Goal: Information Seeking & Learning: Compare options

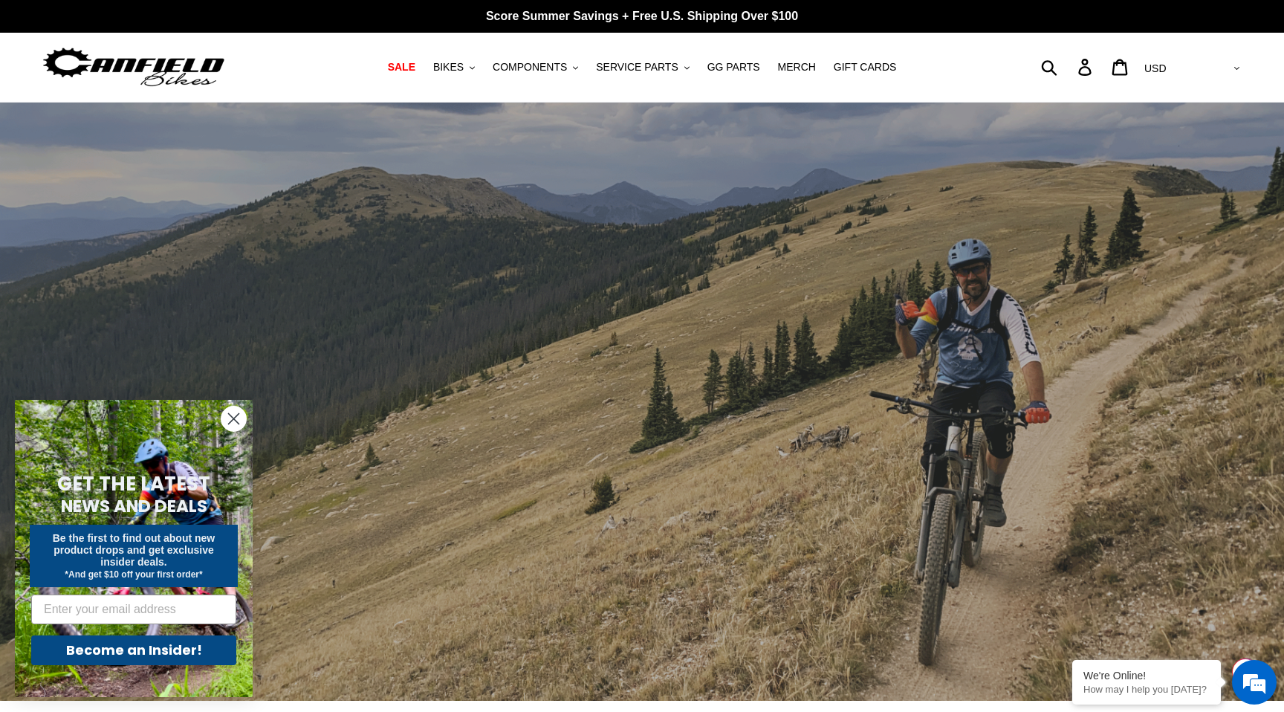
click at [235, 422] on circle "Close dialog" at bounding box center [233, 418] width 25 height 25
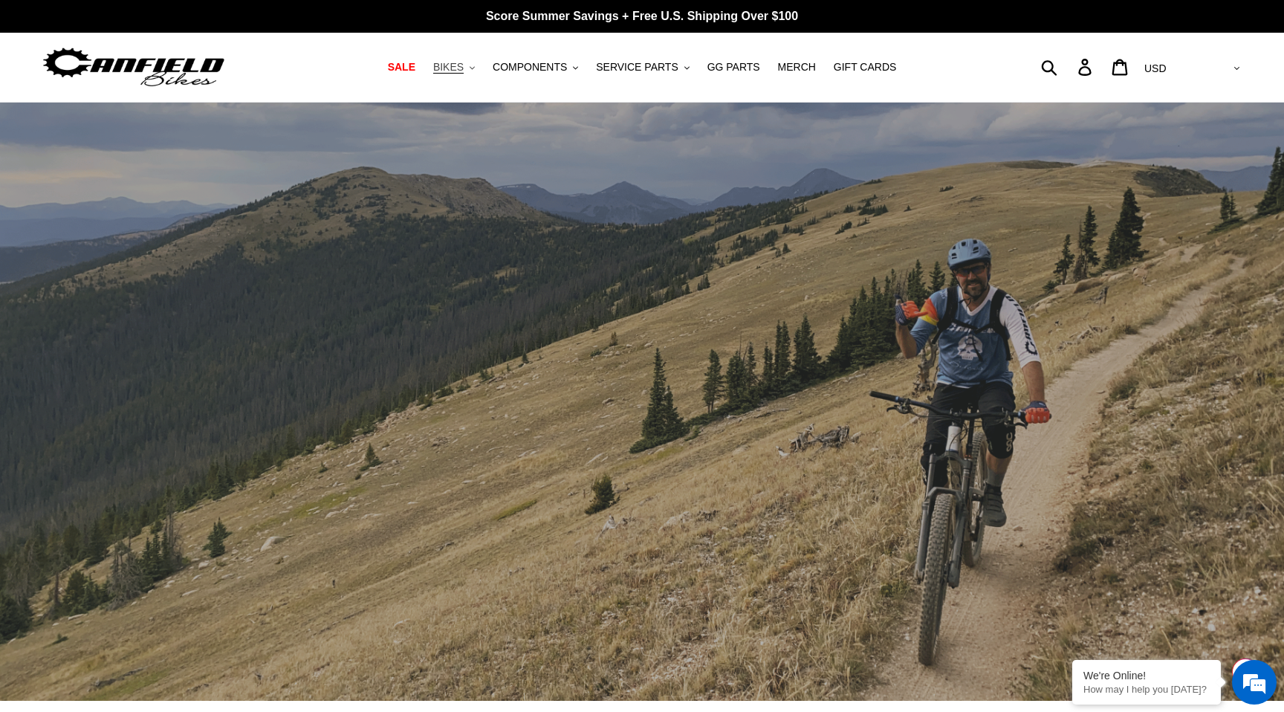
click at [461, 62] on span "BIKES" at bounding box center [448, 67] width 30 height 13
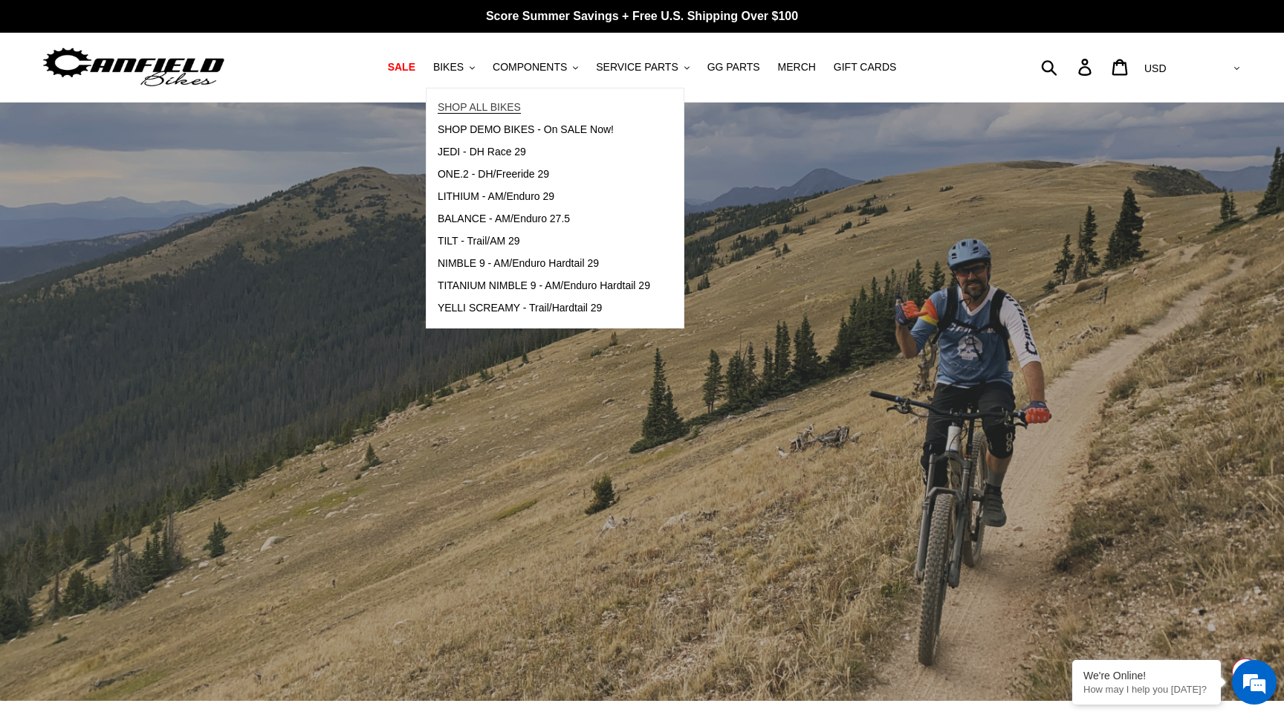
click at [464, 105] on span "SHOP ALL BIKES" at bounding box center [479, 107] width 83 height 13
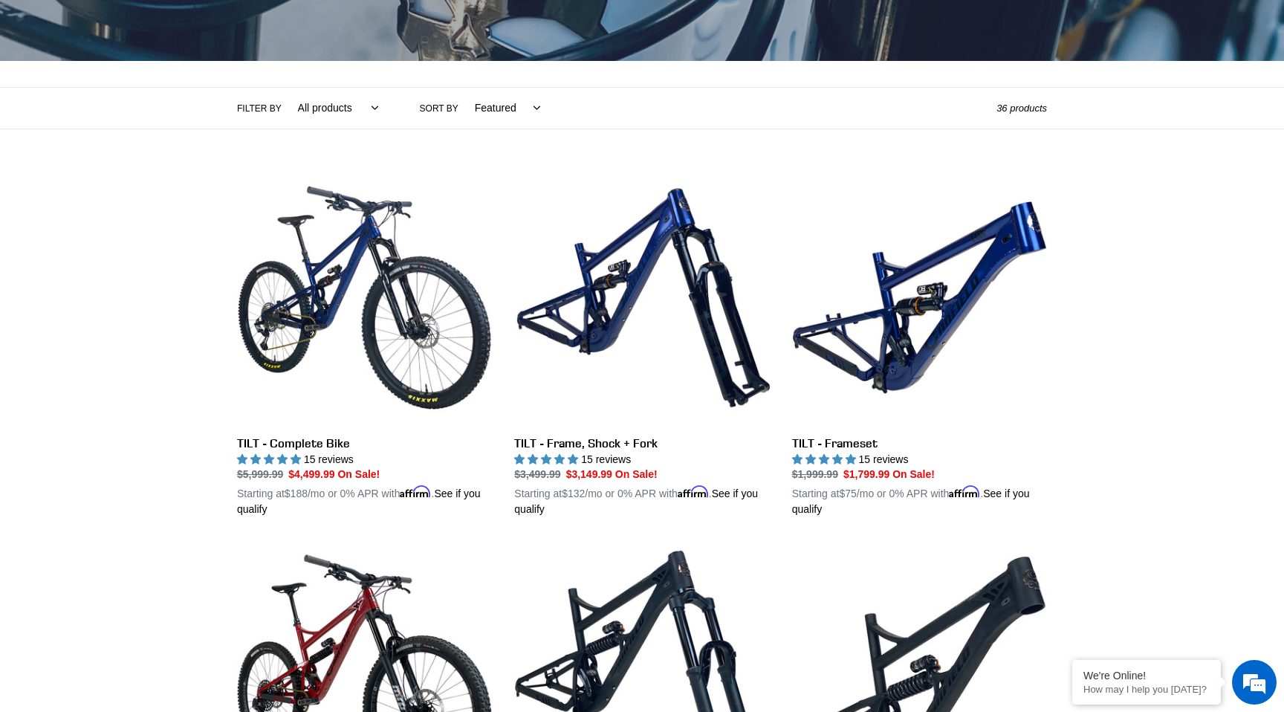
scroll to position [397, 0]
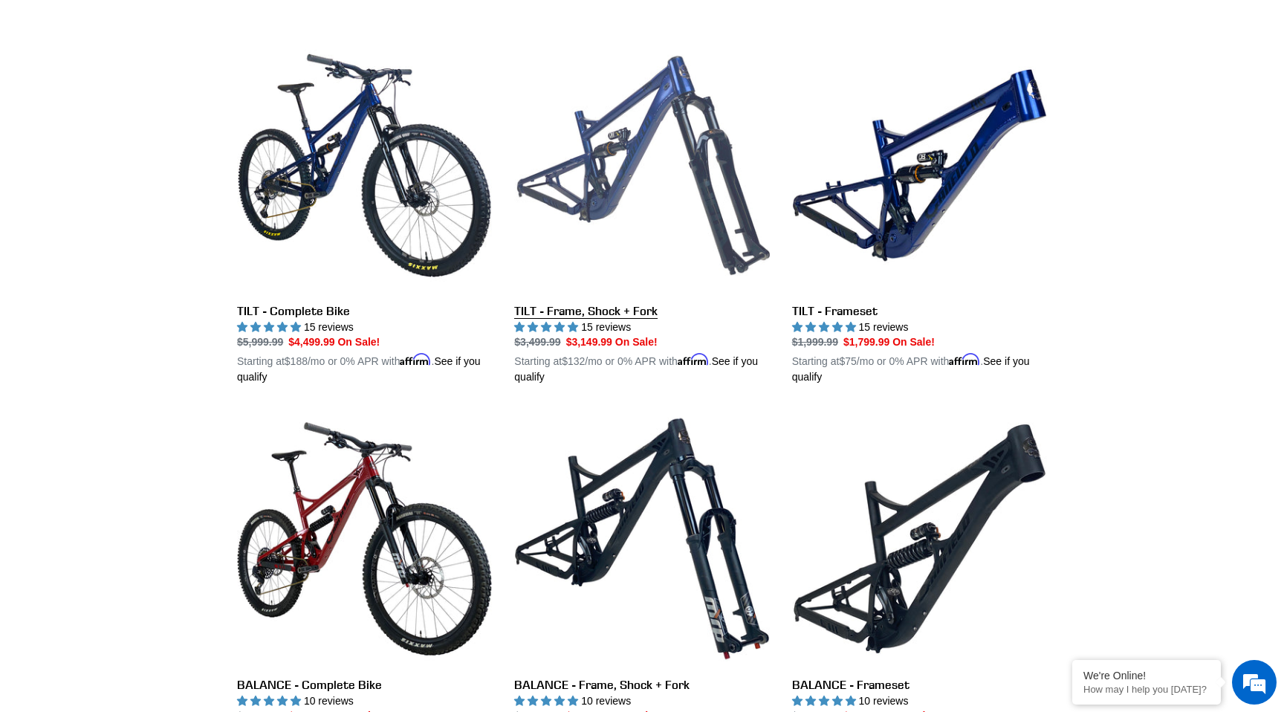
click at [573, 160] on link "TILT - Frame, Shock + Fork" at bounding box center [641, 212] width 255 height 348
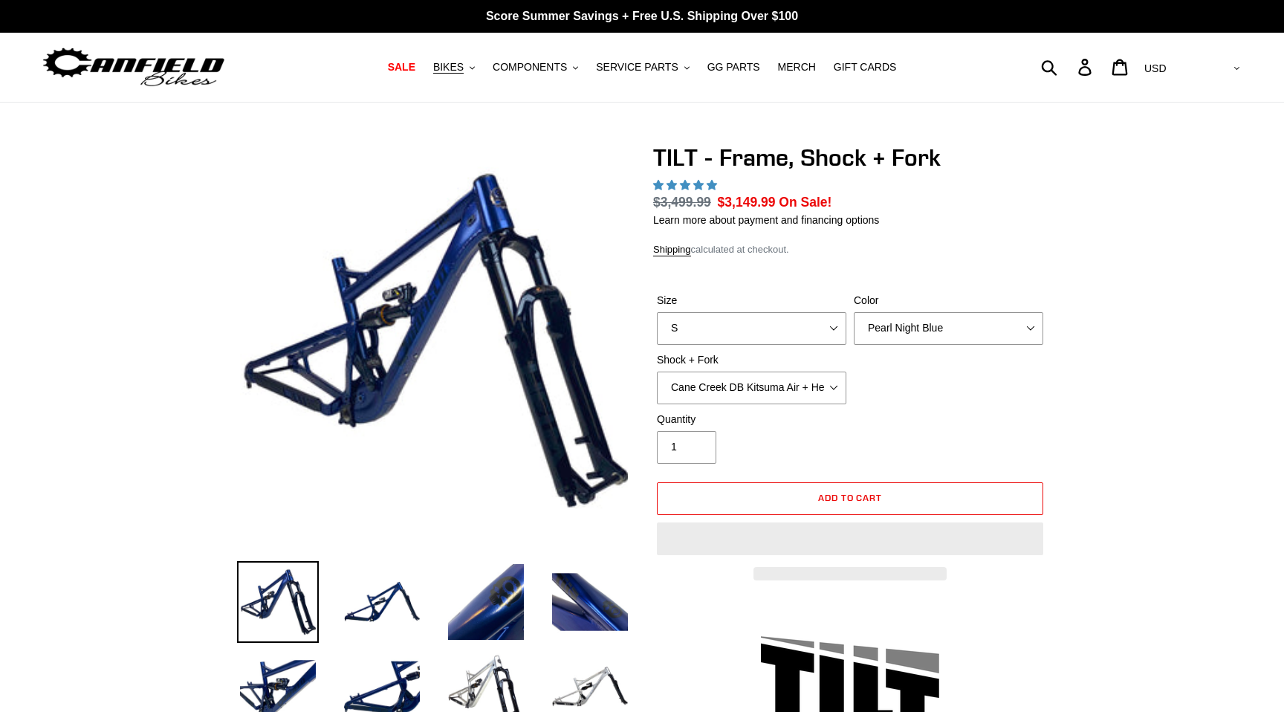
select select "highest-rating"
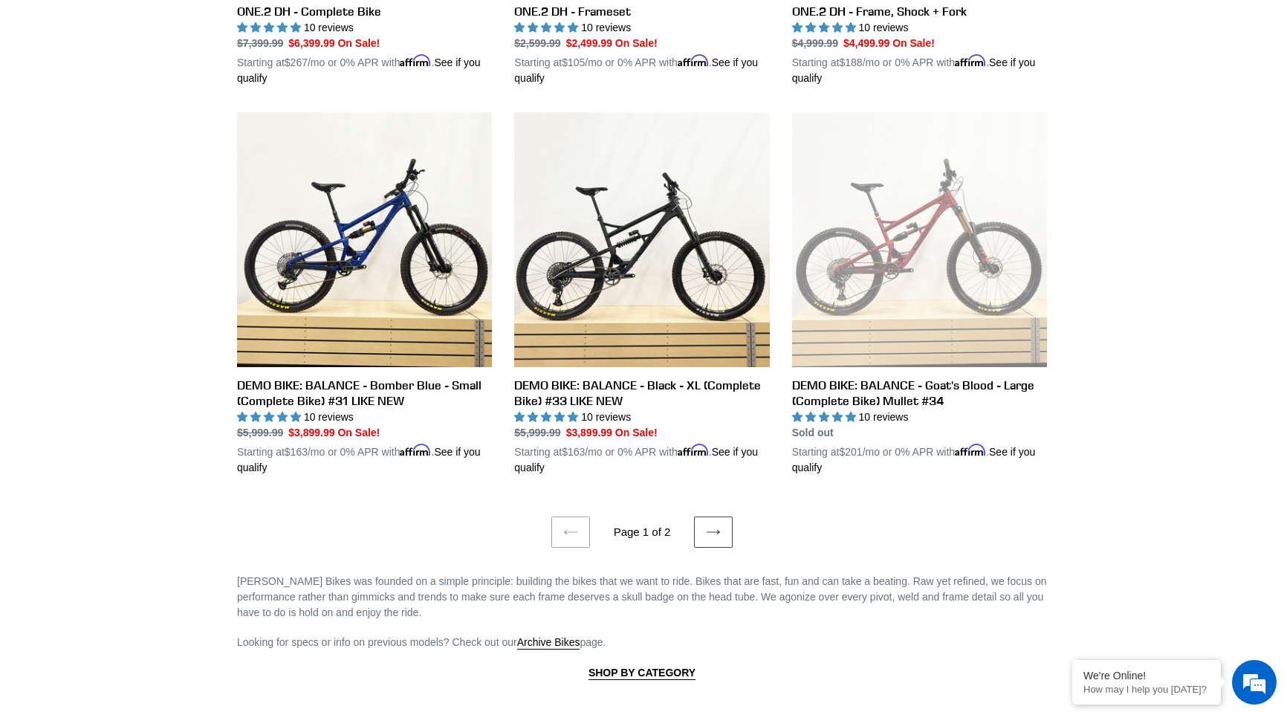
scroll to position [2936, 0]
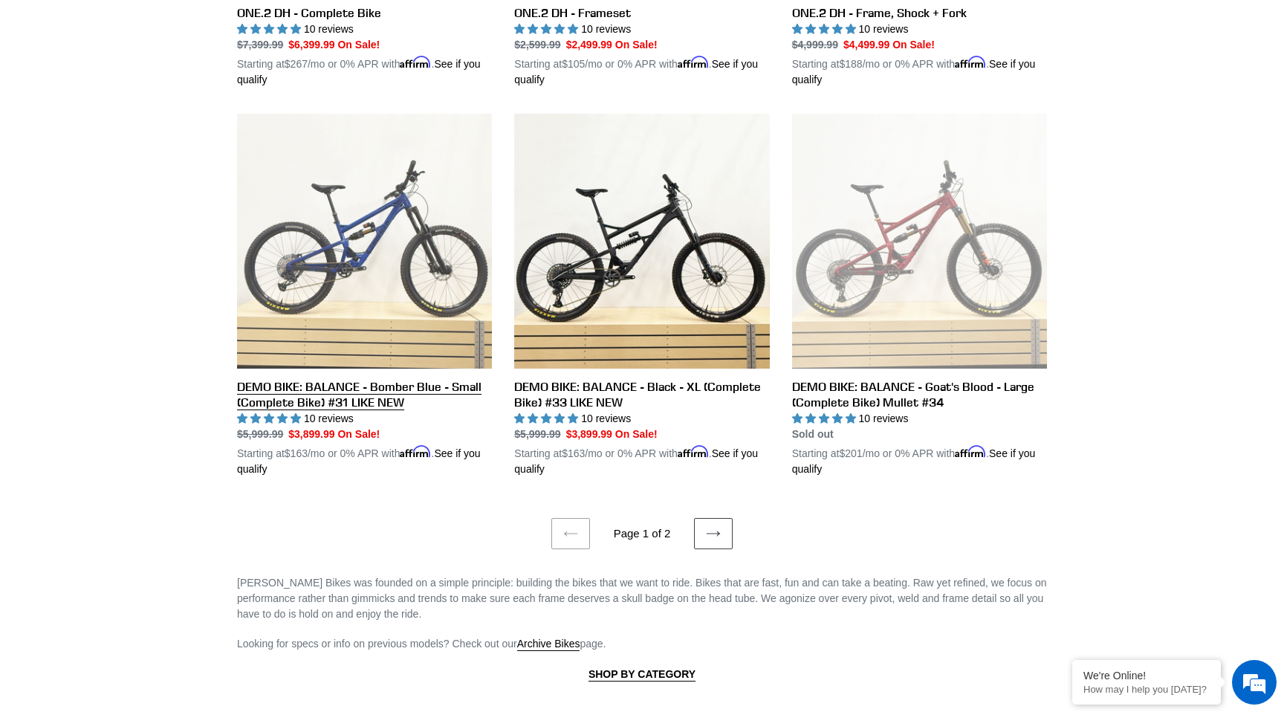
click at [293, 270] on link "DEMO BIKE: BALANCE - Bomber Blue - Small (Complete Bike) #31 LIKE NEW" at bounding box center [364, 295] width 255 height 363
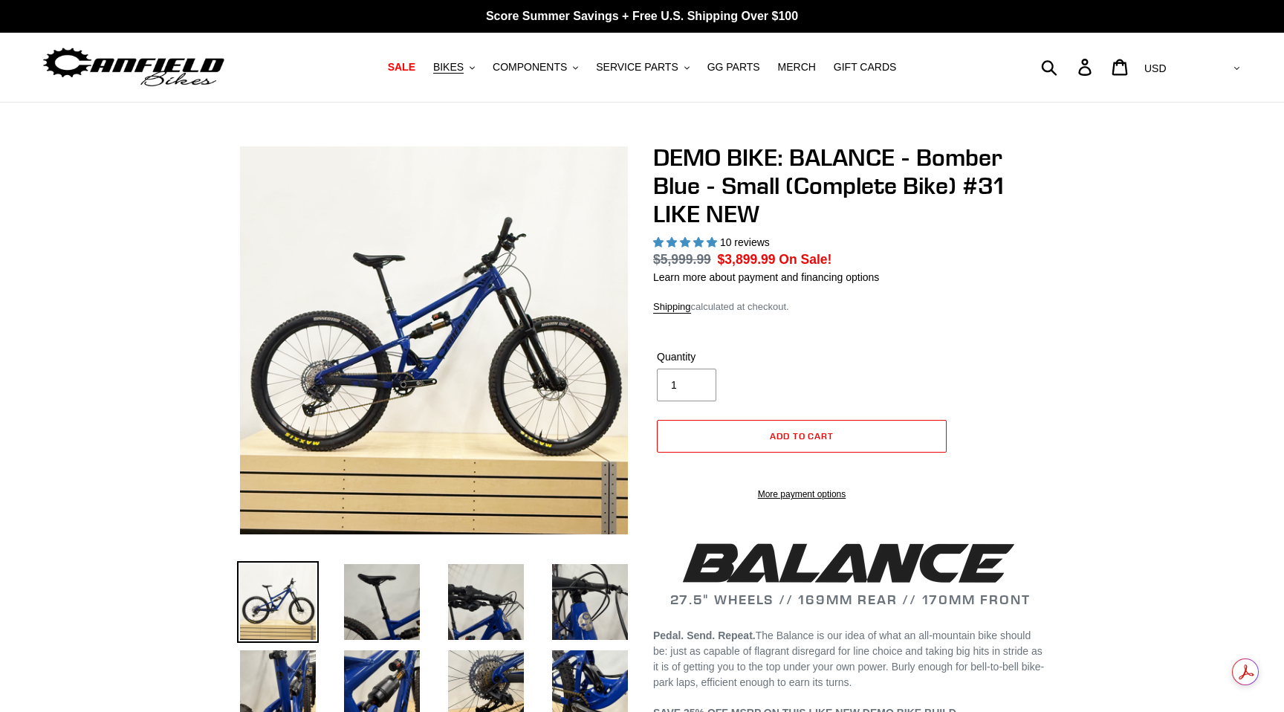
select select "highest-rating"
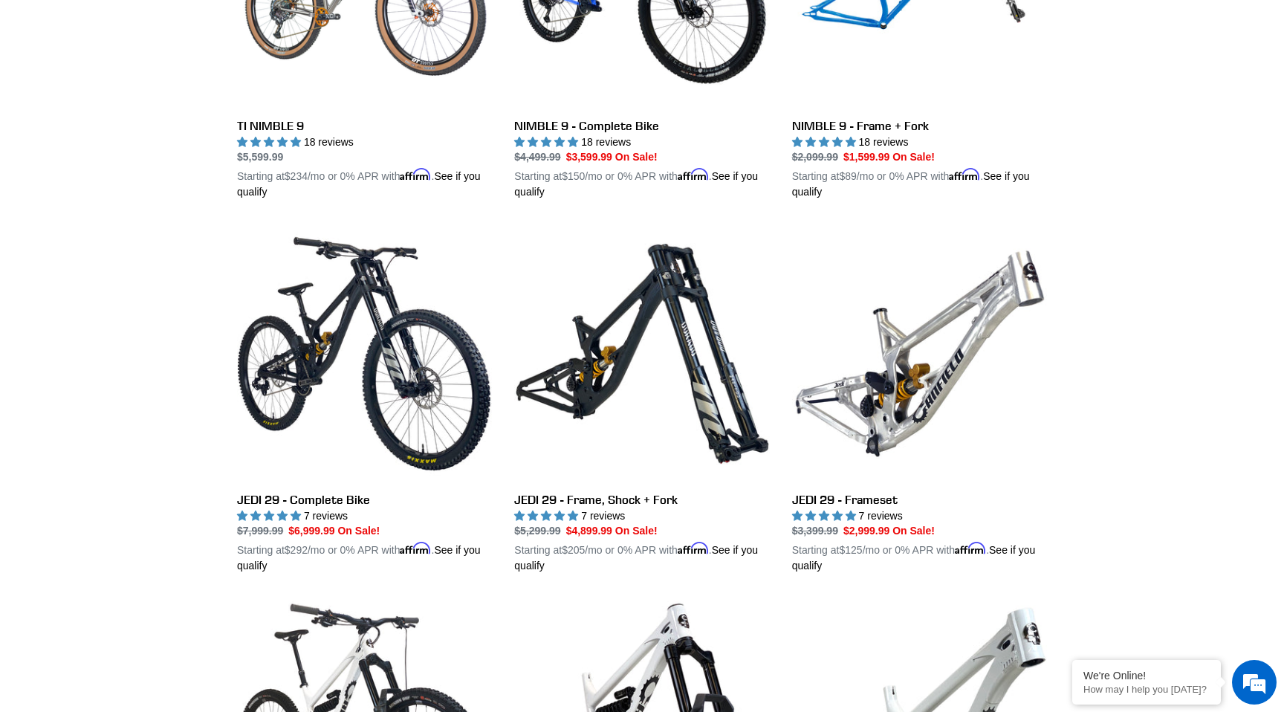
scroll to position [1701, 0]
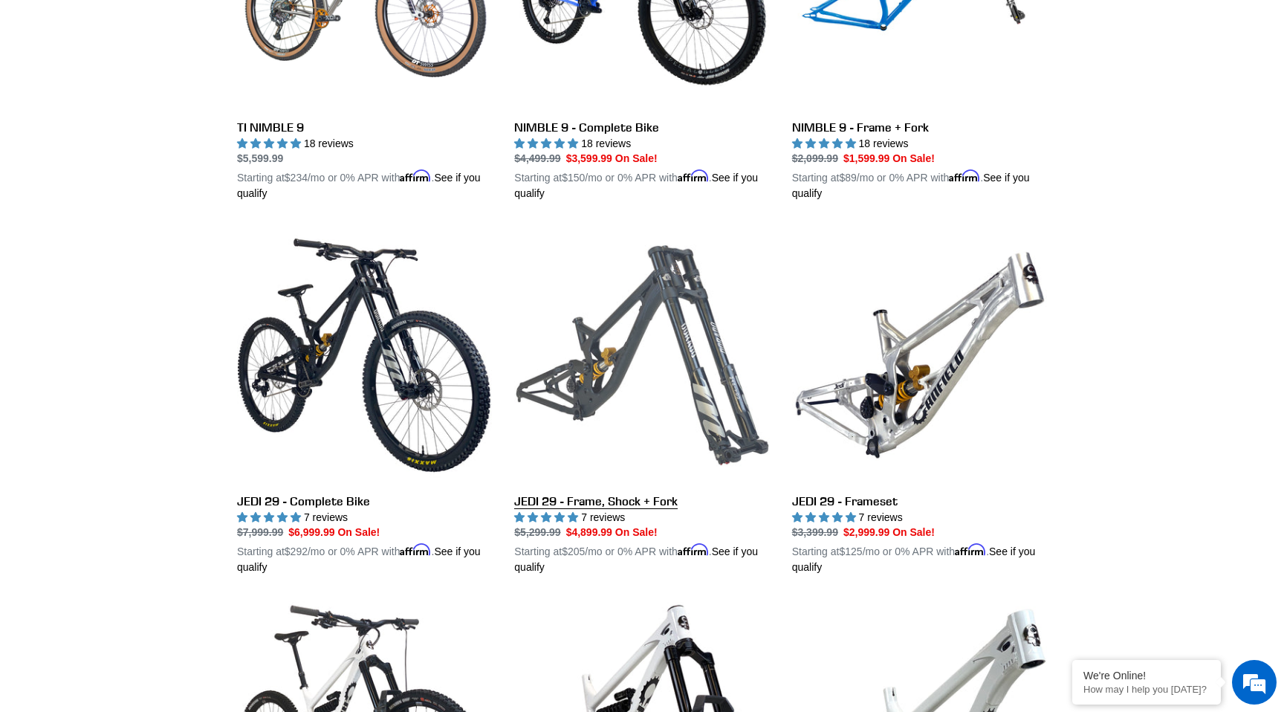
click at [575, 310] on link "JEDI 29 - Frame, Shock + Fork" at bounding box center [641, 401] width 255 height 348
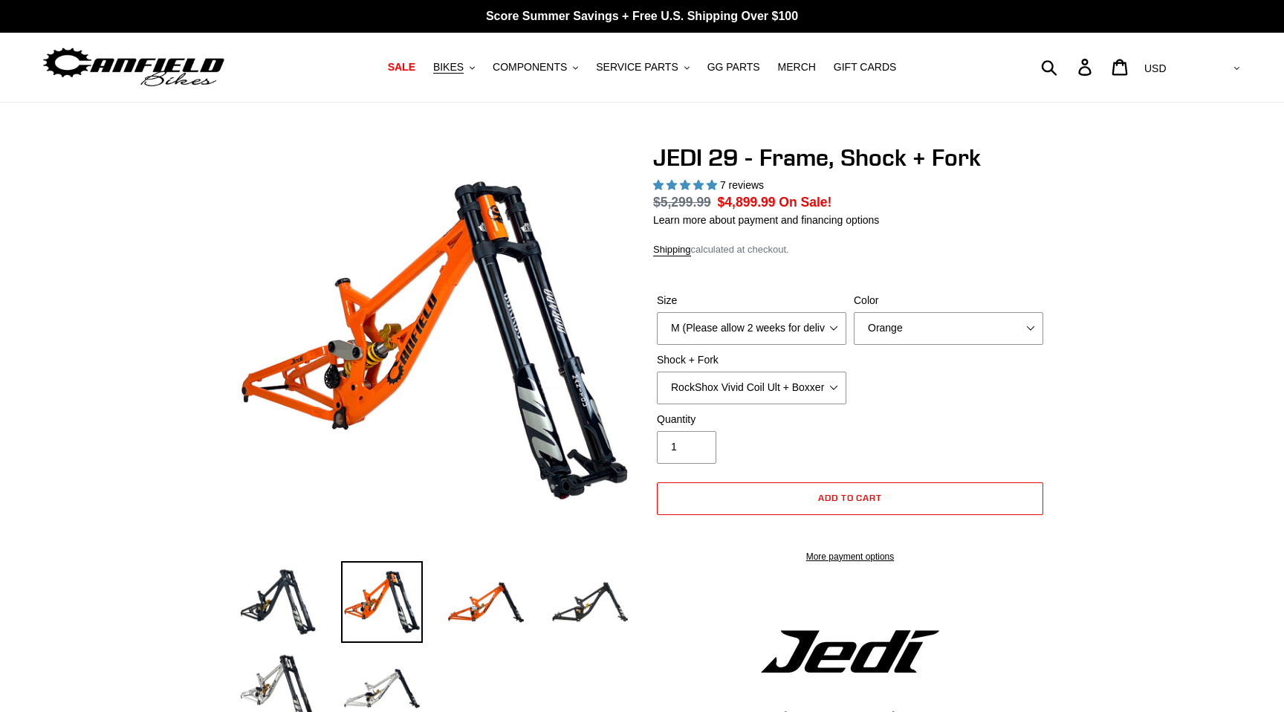
select select "highest-rating"
